Goal: Task Accomplishment & Management: Manage account settings

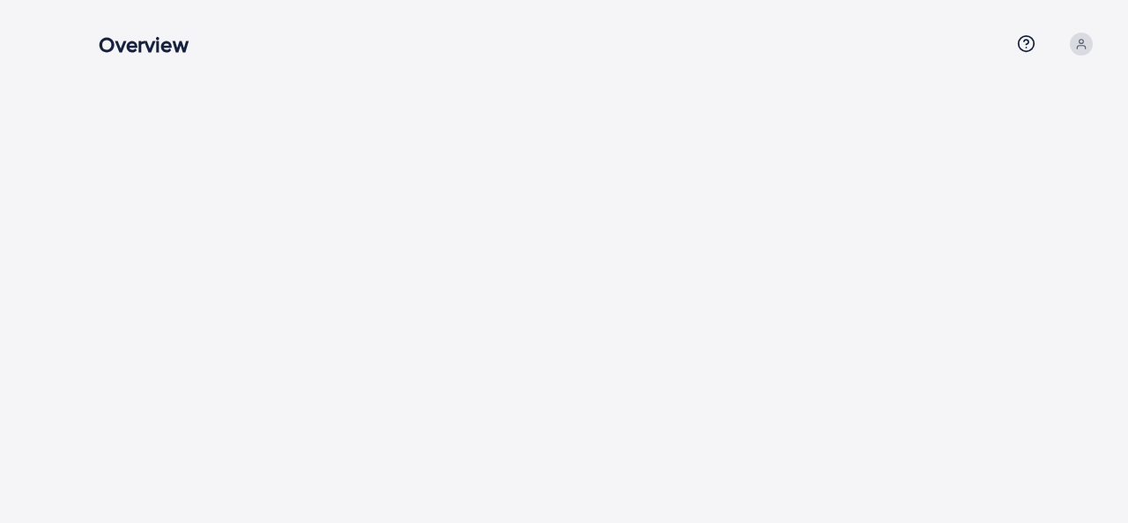
click at [125, 54] on h3 "Overview" at bounding box center [150, 45] width 103 height 26
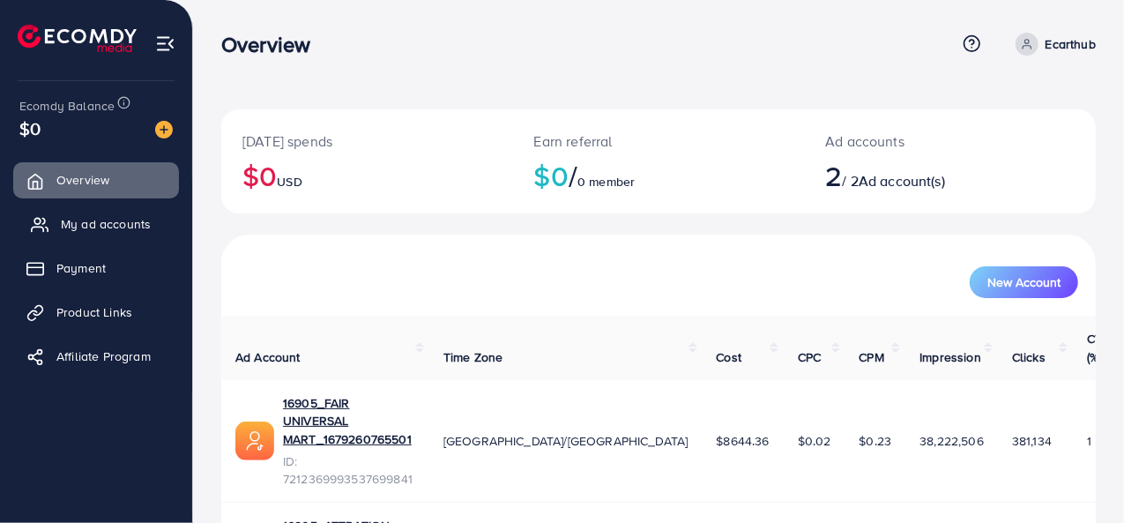
click at [122, 226] on span "My ad accounts" at bounding box center [106, 224] width 90 height 18
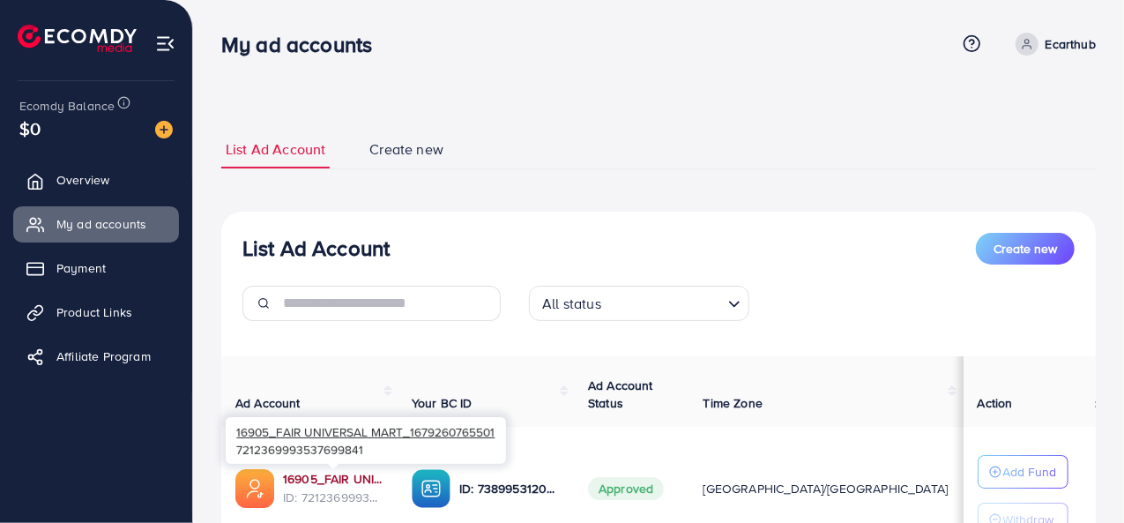
click at [342, 478] on link "16905_FAIR UNIVERSAL MART_1679260765501" at bounding box center [333, 479] width 100 height 18
